Goal: Transaction & Acquisition: Purchase product/service

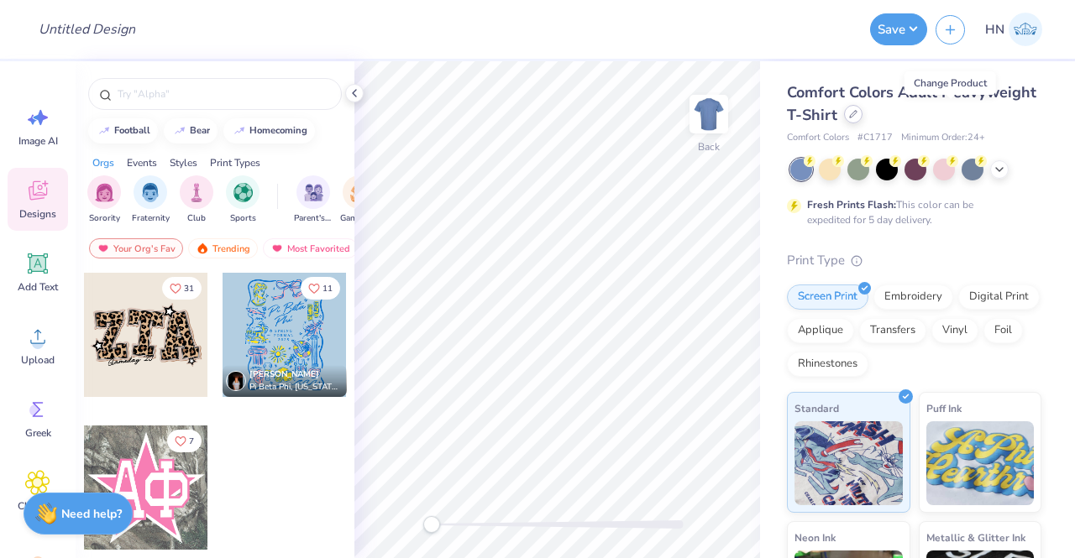
click at [863, 113] on div at bounding box center [853, 114] width 18 height 18
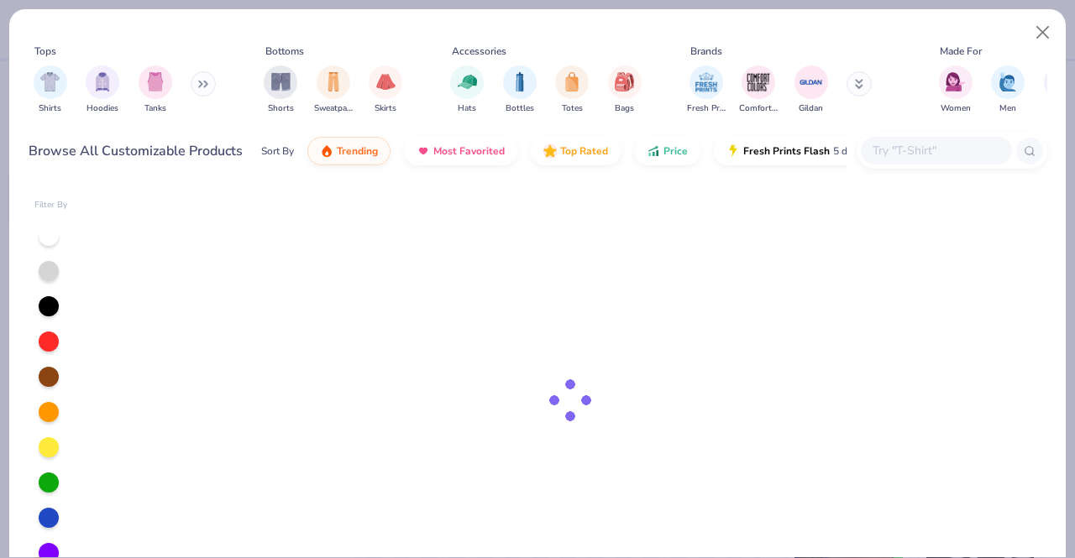
click at [877, 149] on input "text" at bounding box center [935, 150] width 129 height 19
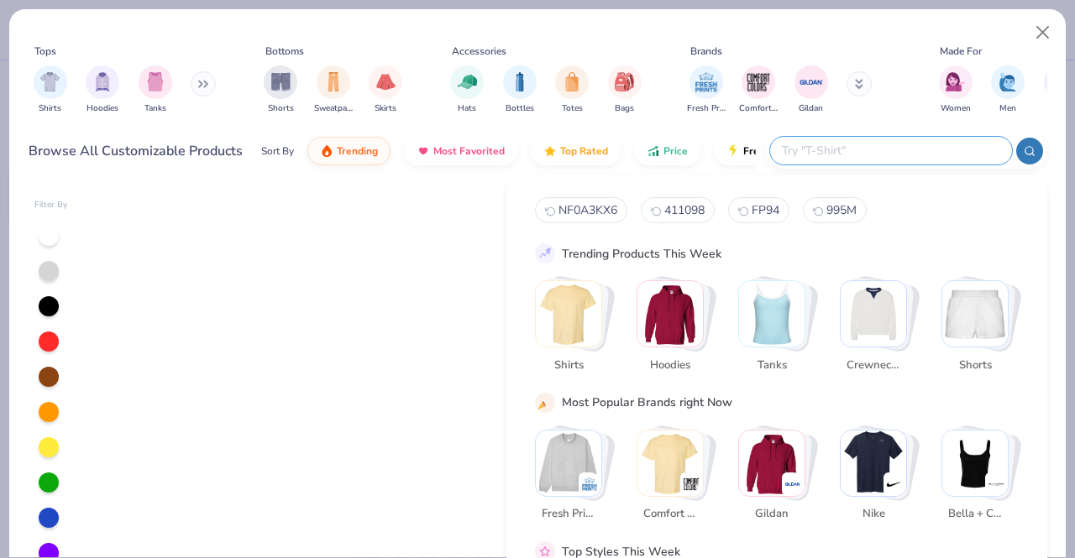
paste input "MF22EZ38"
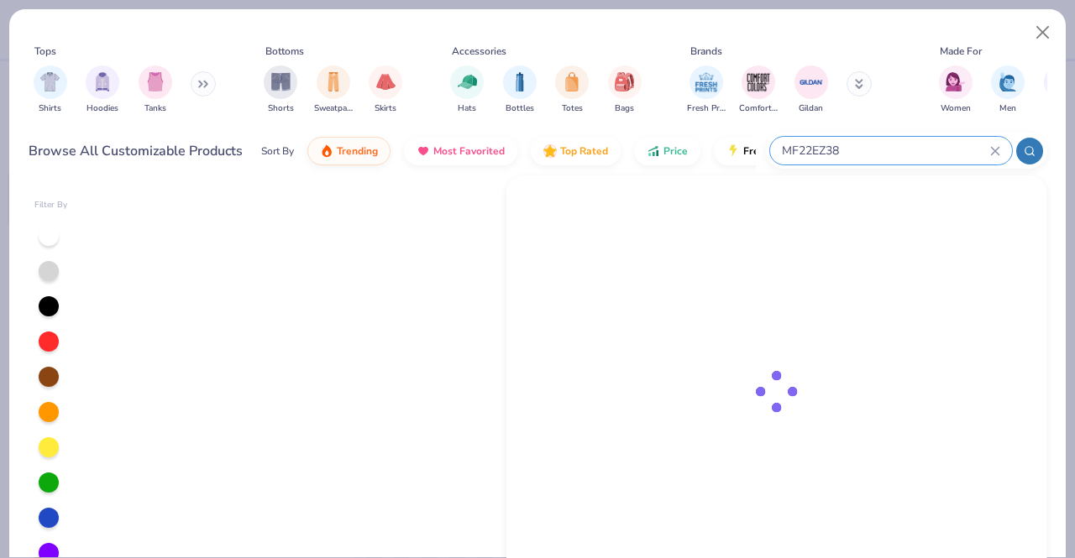
click at [1034, 150] on icon at bounding box center [1030, 151] width 12 height 12
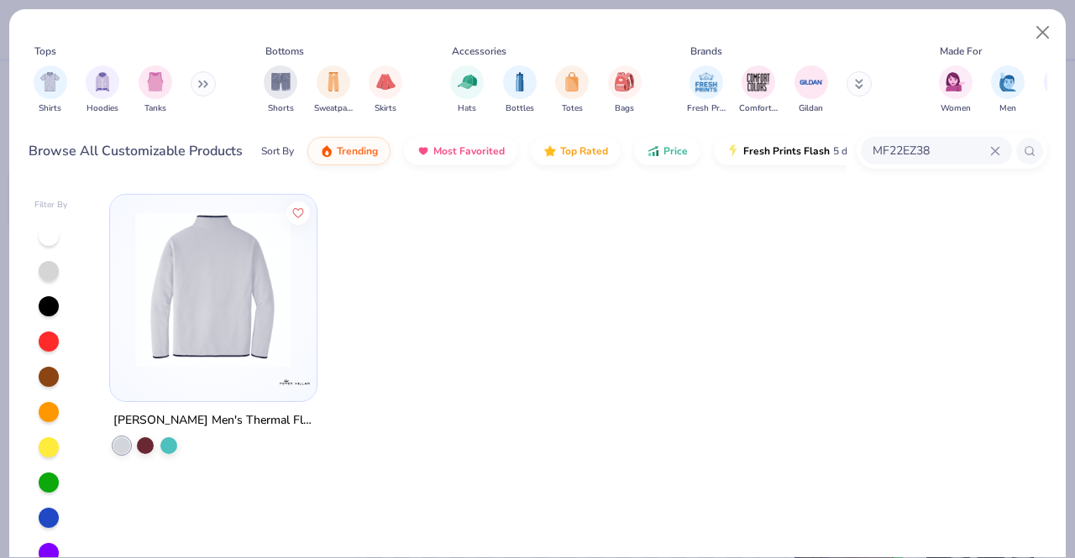
type input "MF22EZ38"
click at [268, 313] on img at bounding box center [213, 290] width 173 height 156
